Goal: Browse casually

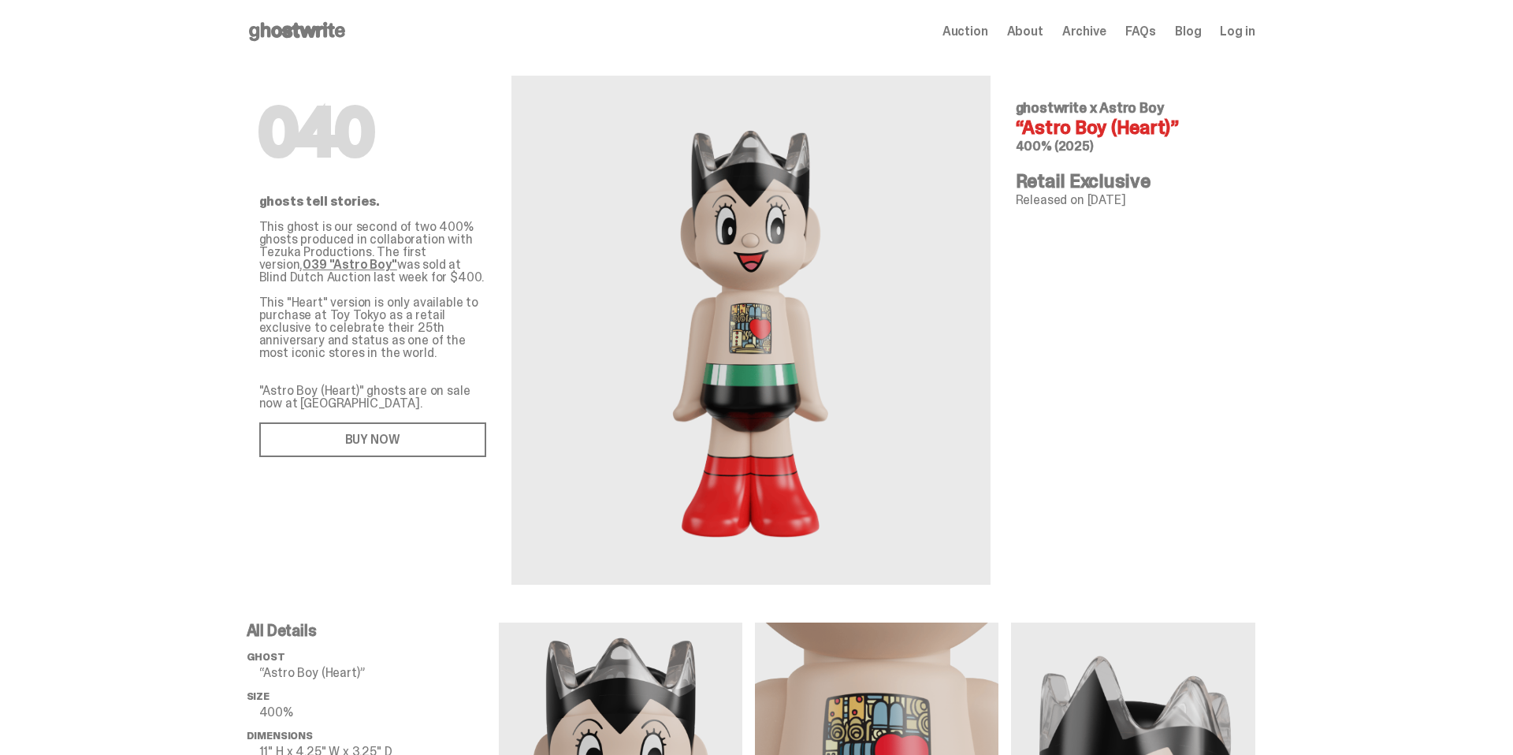
click at [315, 39] on icon at bounding box center [297, 31] width 101 height 25
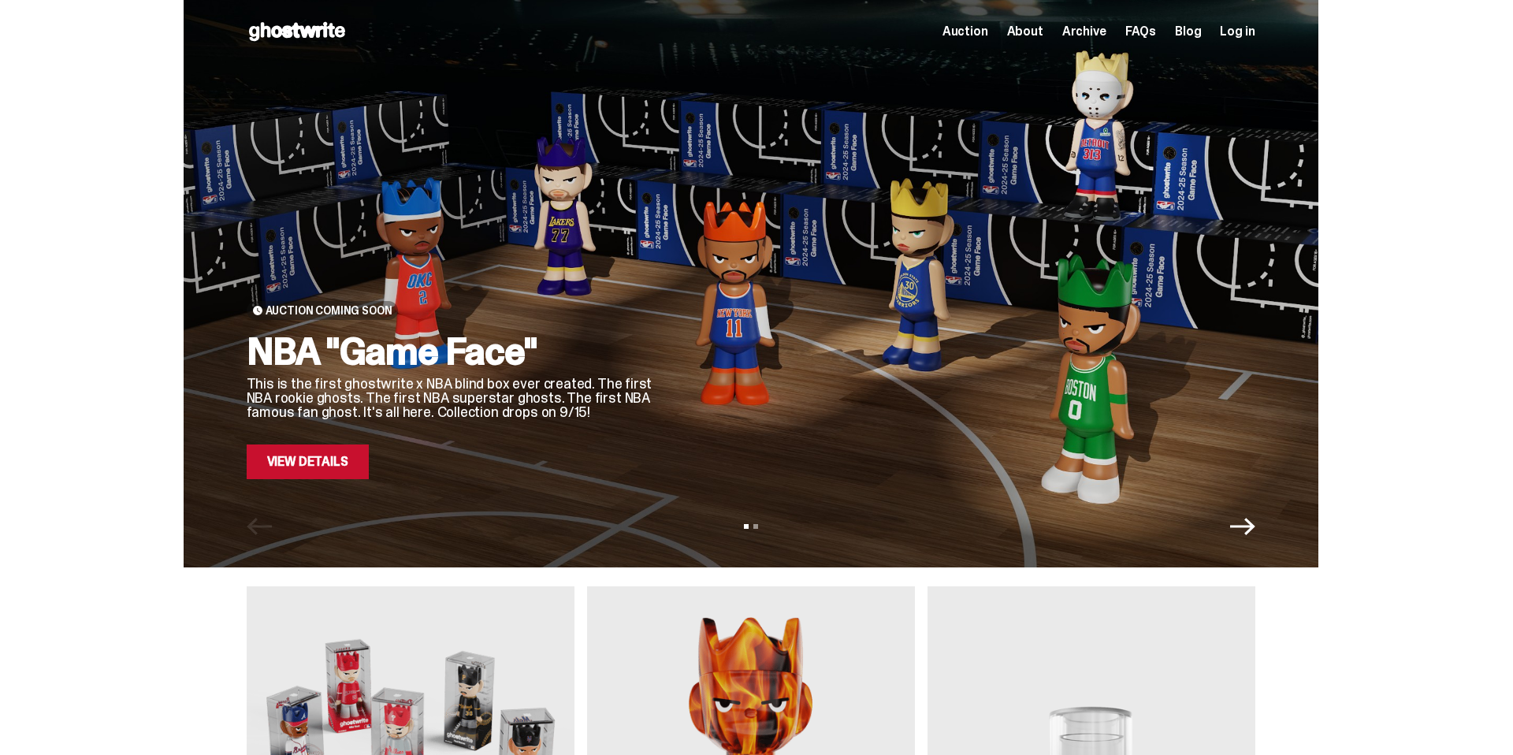
click at [1089, 33] on span "Archive" at bounding box center [1084, 31] width 44 height 13
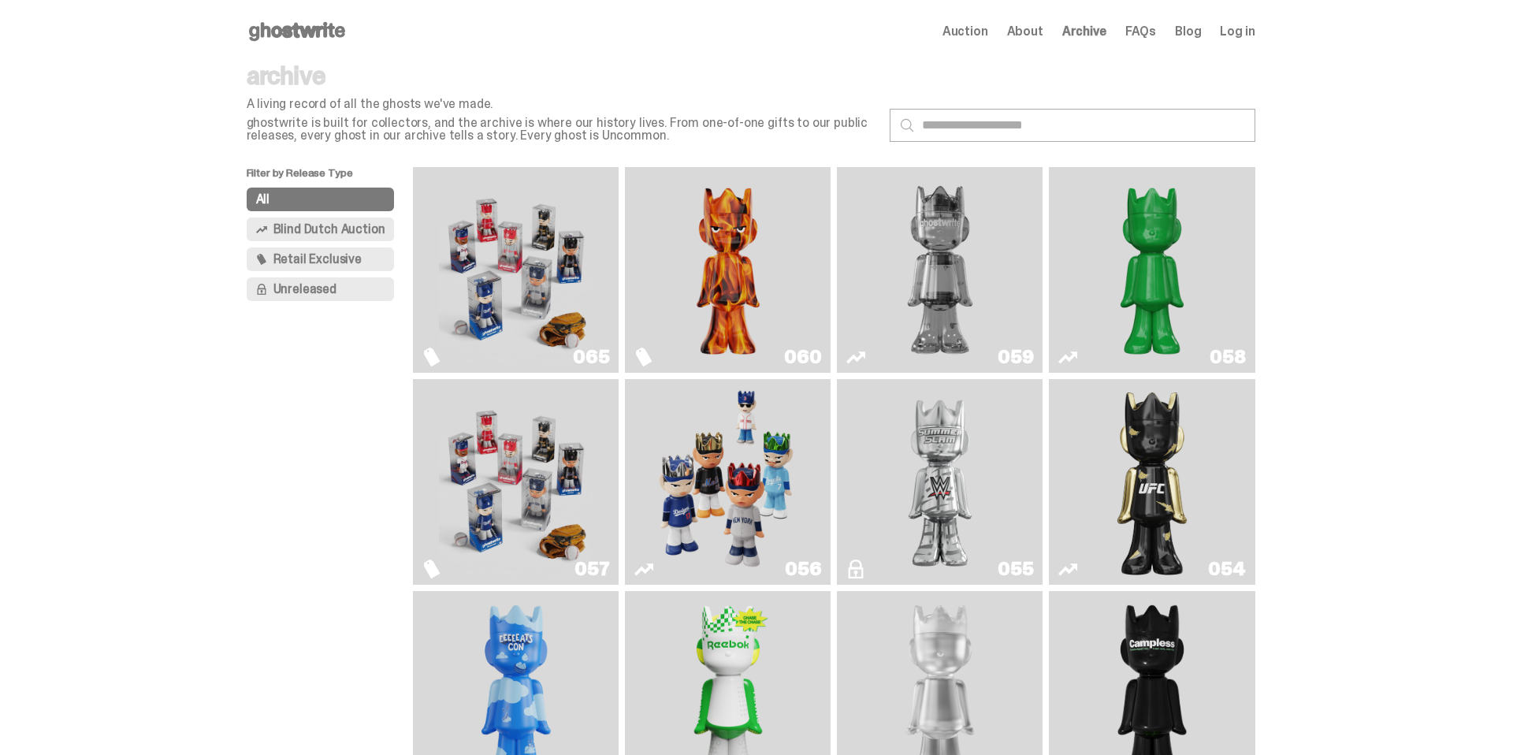
click at [748, 295] on img "Always On Fire" at bounding box center [728, 269] width 154 height 193
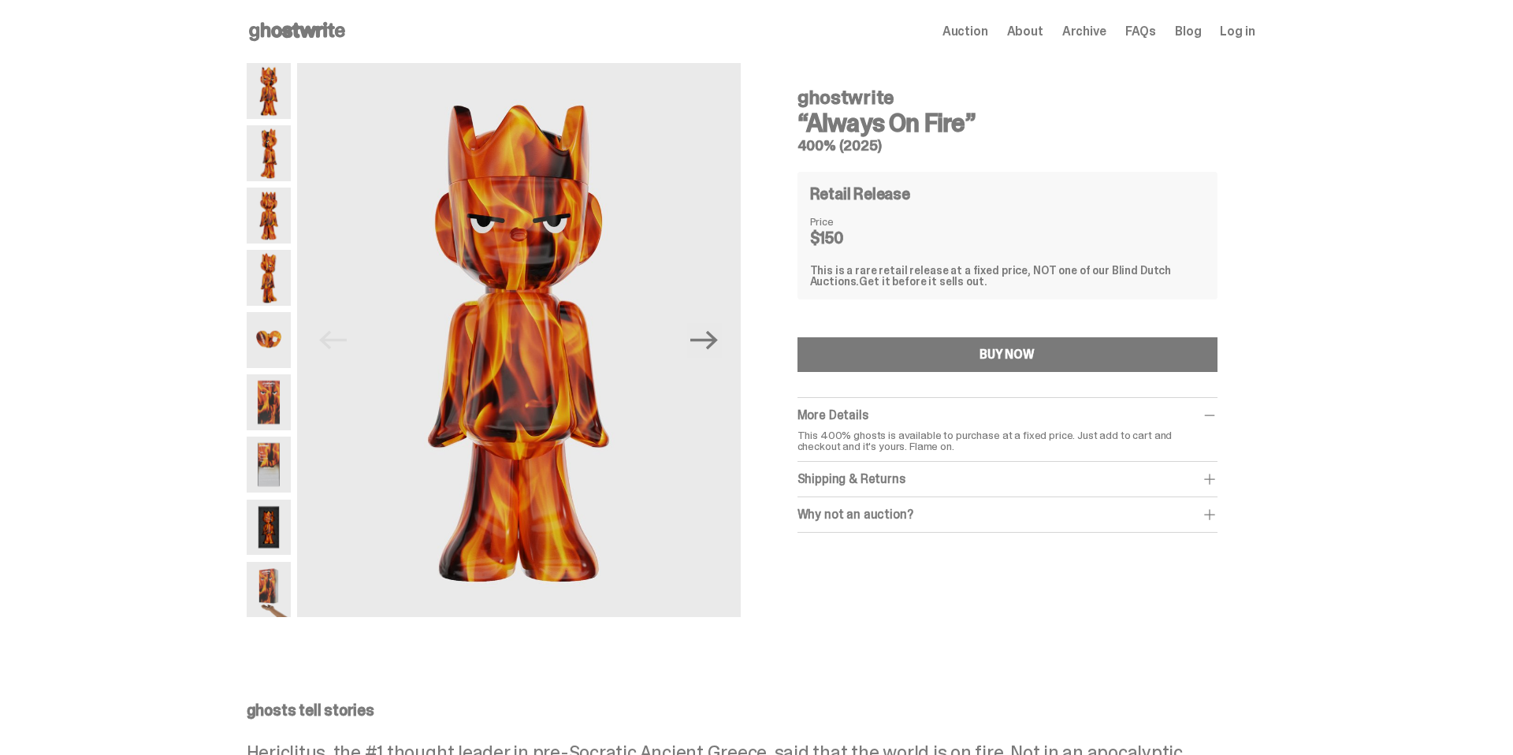
click at [1096, 30] on span "Archive" at bounding box center [1084, 31] width 44 height 13
